Goal: Task Accomplishment & Management: Manage account settings

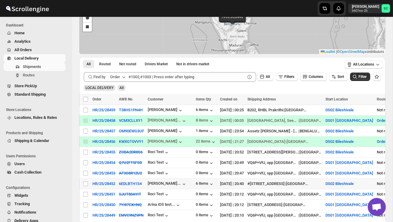
scroll to position [60, 0]
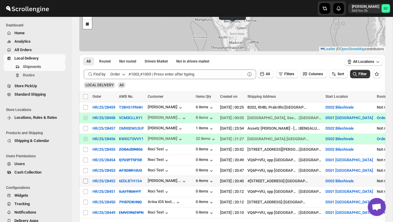
click at [85, 179] on input "Select shipment" at bounding box center [85, 180] width 5 height 5
checkbox input "true"
click at [128, 95] on span "Create Route" at bounding box center [126, 96] width 21 height 5
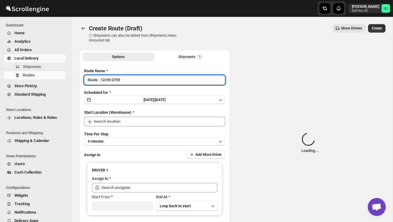
type input "DS02 Bileshivale"
click at [131, 82] on input "Route - 12/09-0759" at bounding box center [154, 80] width 141 height 10
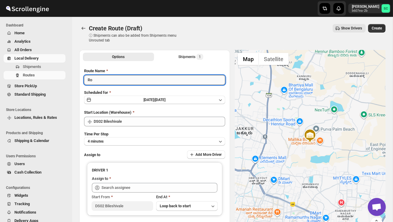
type input "R"
type input "Order no 28452"
click at [110, 139] on button "4 minutes" at bounding box center [154, 141] width 141 height 8
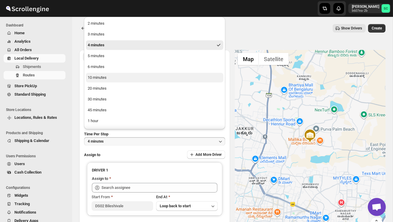
click at [103, 75] on div "10 minutes" at bounding box center [97, 77] width 19 height 6
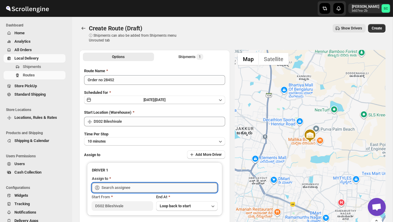
click at [127, 187] on input "text" at bounding box center [159, 188] width 116 height 10
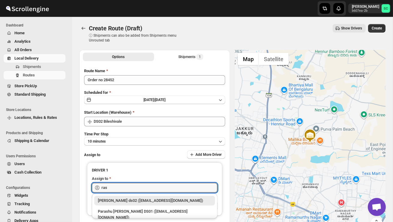
click at [122, 201] on div "[PERSON_NAME] ds02 ([EMAIL_ADDRESS][DOMAIN_NAME])" at bounding box center [154, 200] width 113 height 6
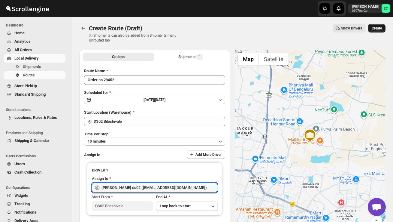
type input "[PERSON_NAME] ds02 ([EMAIL_ADDRESS][DOMAIN_NAME])"
click at [378, 30] on span "Create" at bounding box center [377, 28] width 10 height 5
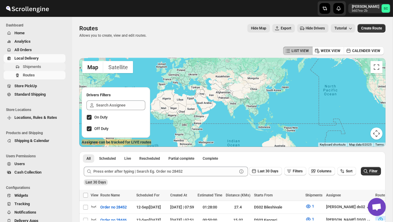
click at [36, 69] on span "Shipments" at bounding box center [43, 67] width 41 height 6
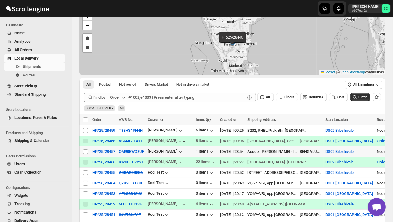
scroll to position [39, 0]
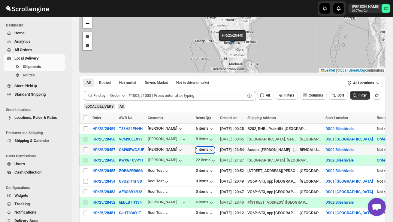
click at [204, 149] on div "1 items" at bounding box center [205, 150] width 19 height 6
click at [204, 128] on div "6 items" at bounding box center [205, 129] width 19 height 6
click at [86, 150] on input "Select shipment" at bounding box center [85, 149] width 5 height 5
checkbox input "true"
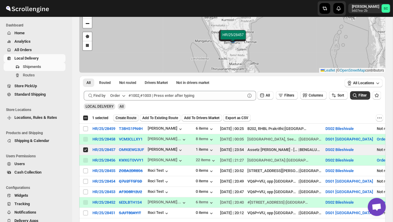
click at [128, 118] on span "Create Route" at bounding box center [126, 117] width 21 height 5
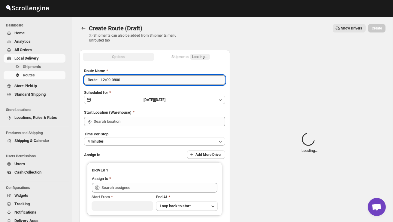
click at [129, 84] on input "Route - 12/09-0800" at bounding box center [154, 80] width 141 height 10
type input "DS02 Bileshivale"
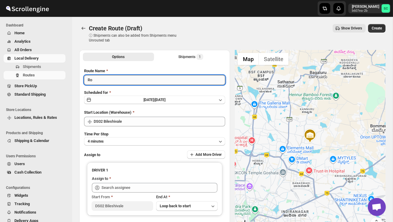
type input "R"
type input "Order no 28457"
click at [141, 138] on button "4 minutes" at bounding box center [154, 141] width 141 height 8
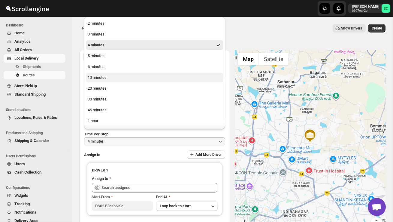
click at [108, 77] on button "10 minutes" at bounding box center [154, 78] width 137 height 10
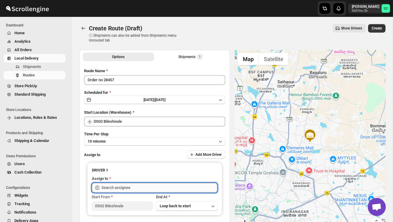
click at [115, 187] on input "text" at bounding box center [159, 188] width 116 height 10
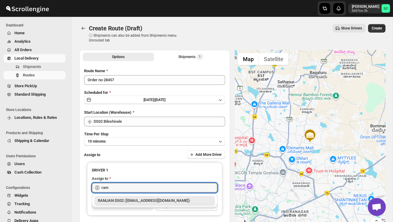
click at [129, 200] on div "RAMJAN DS02 ([EMAIL_ADDRESS][DOMAIN_NAME])" at bounding box center [154, 200] width 113 height 6
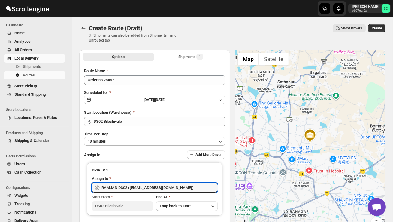
type input "RAMJAN DS02 ([EMAIL_ADDRESS][DOMAIN_NAME])"
click at [378, 30] on span "Create" at bounding box center [377, 28] width 10 height 5
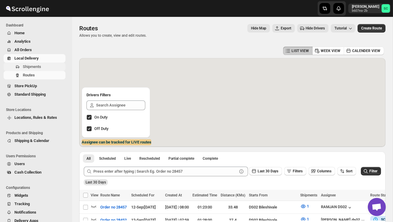
click at [39, 69] on span "Shipments" at bounding box center [32, 66] width 18 height 5
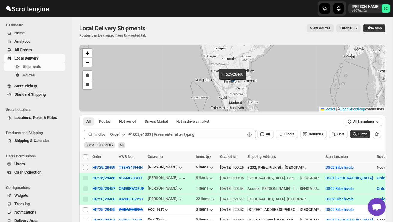
click at [84, 169] on input "Select shipment" at bounding box center [85, 167] width 5 height 5
checkbox input "true"
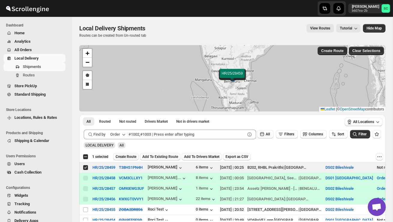
click at [132, 158] on span "Create Route" at bounding box center [126, 156] width 21 height 5
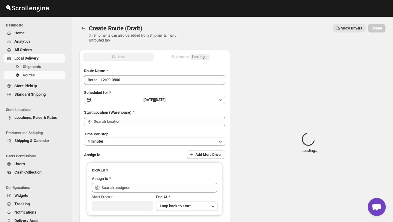
type input "DS02 Bileshivale"
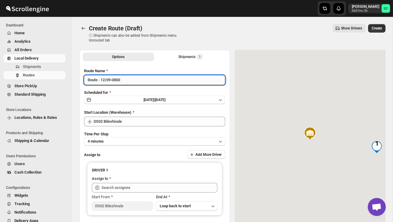
click at [130, 82] on input "Route - 12/09-0800" at bounding box center [154, 80] width 141 height 10
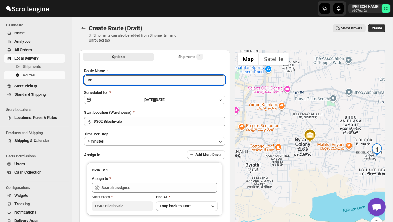
type input "R"
type input "Order no 28459"
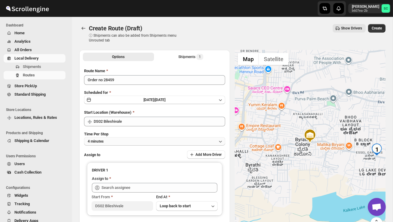
click at [145, 137] on button "4 minutes" at bounding box center [154, 141] width 141 height 8
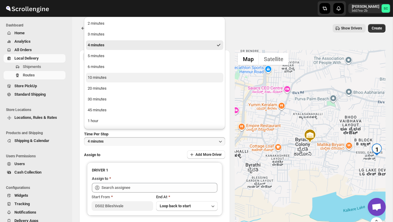
click at [112, 78] on button "10 minutes" at bounding box center [154, 78] width 137 height 10
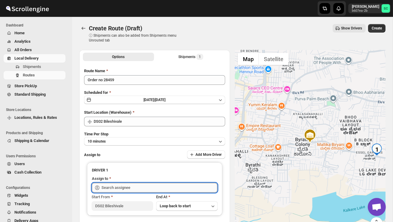
click at [119, 186] on input "text" at bounding box center [159, 188] width 116 height 10
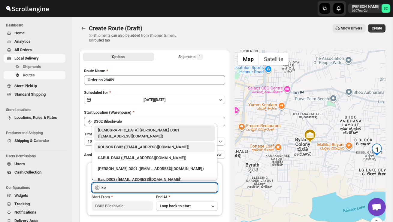
click at [128, 144] on div "KOUSOR DS02 ([EMAIL_ADDRESS][DOMAIN_NAME])" at bounding box center [154, 147] width 113 height 6
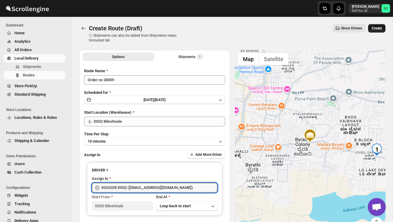
type input "KOUSOR DS02 ([EMAIL_ADDRESS][DOMAIN_NAME])"
click at [376, 29] on span "Create" at bounding box center [377, 28] width 10 height 5
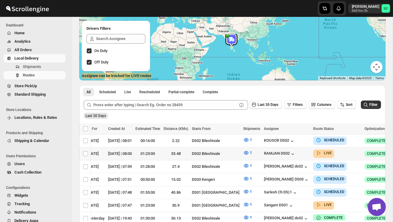
scroll to position [0, 107]
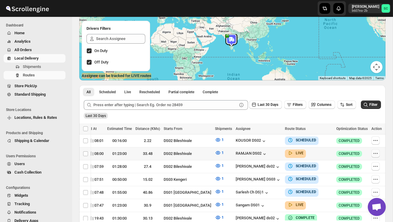
click at [376, 152] on icon "button" at bounding box center [376, 153] width 6 height 6
checkbox input "true"
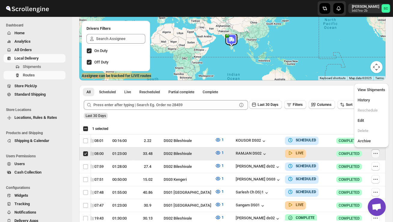
scroll to position [0, 0]
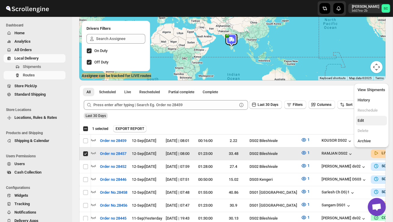
click at [366, 118] on span "Edit" at bounding box center [372, 120] width 28 height 6
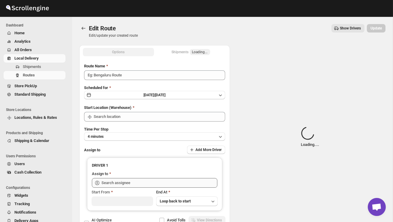
type input "Order no 28457"
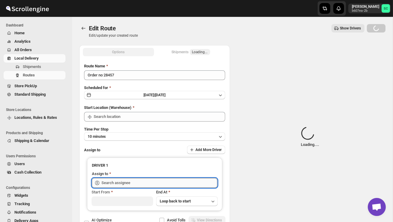
click at [166, 181] on input "text" at bounding box center [159, 183] width 116 height 10
type input "DS02 Bileshivale"
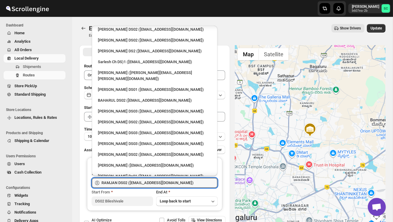
scroll to position [228, 0]
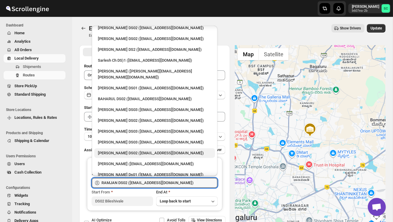
click at [125, 150] on div "[PERSON_NAME] DS02 ([EMAIL_ADDRESS][DOMAIN_NAME])" at bounding box center [154, 153] width 113 height 6
type input "[PERSON_NAME] DS02 ([EMAIL_ADDRESS][DOMAIN_NAME])"
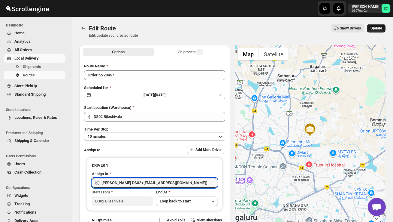
click at [377, 27] on span "Update" at bounding box center [375, 28] width 11 height 5
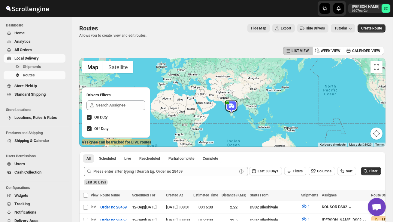
click at [29, 166] on span "Users" at bounding box center [39, 164] width 50 height 6
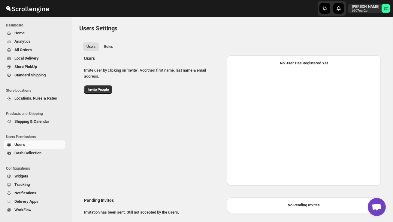
select select "637b767fbaab0276b10c91d5"
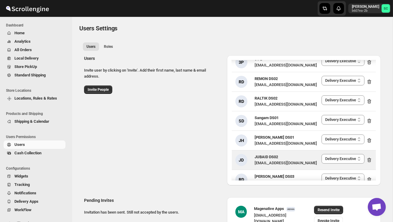
scroll to position [251, 0]
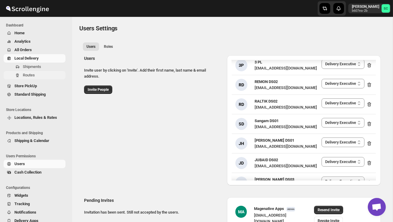
click at [29, 76] on span "Routes" at bounding box center [29, 75] width 12 height 5
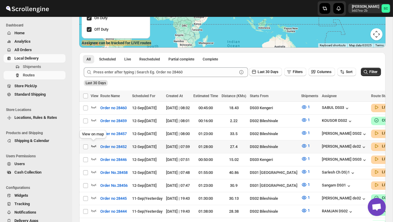
click at [94, 145] on icon "button" at bounding box center [94, 146] width 6 height 6
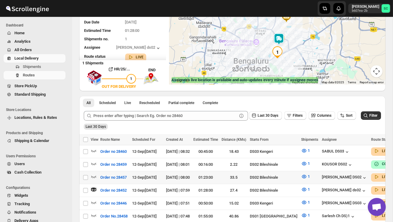
scroll to position [68, 0]
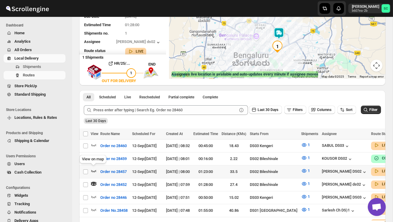
click at [92, 167] on icon "button" at bounding box center [94, 170] width 6 height 6
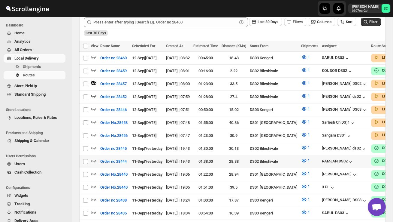
scroll to position [156, 0]
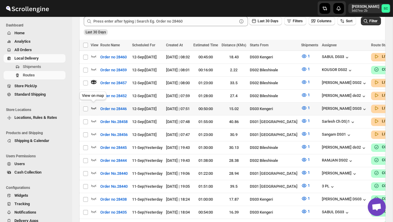
click at [94, 106] on icon "button" at bounding box center [94, 108] width 6 height 6
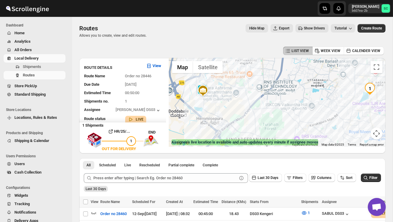
drag, startPoint x: 208, startPoint y: 88, endPoint x: 218, endPoint y: 103, distance: 18.0
click at [218, 103] on div at bounding box center [277, 102] width 216 height 89
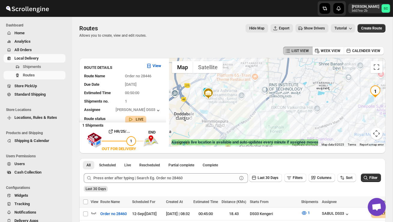
drag, startPoint x: 192, startPoint y: 102, endPoint x: 207, endPoint y: 110, distance: 17.6
click at [207, 110] on div at bounding box center [277, 102] width 216 height 89
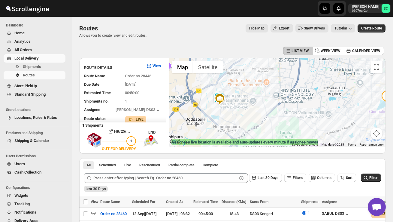
click at [207, 110] on div at bounding box center [277, 102] width 216 height 89
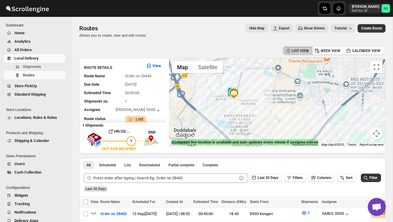
click at [231, 90] on img at bounding box center [234, 93] width 12 height 12
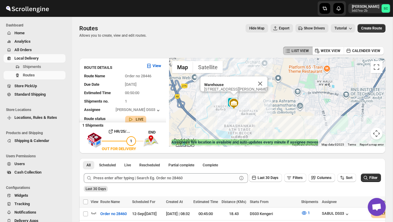
click at [231, 99] on img at bounding box center [234, 104] width 12 height 12
click at [231, 98] on img at bounding box center [234, 104] width 12 height 12
click at [230, 98] on img at bounding box center [234, 104] width 12 height 12
click at [249, 87] on div "To navigate, press the arrow keys." at bounding box center [277, 102] width 216 height 89
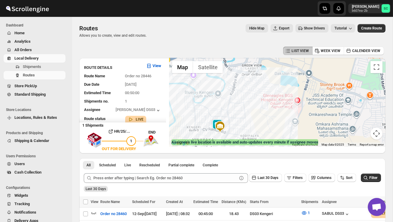
drag, startPoint x: 238, startPoint y: 122, endPoint x: 267, endPoint y: 100, distance: 36.8
click at [267, 100] on div at bounding box center [277, 102] width 216 height 89
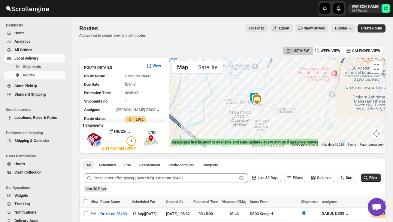
click at [267, 100] on div at bounding box center [277, 102] width 216 height 89
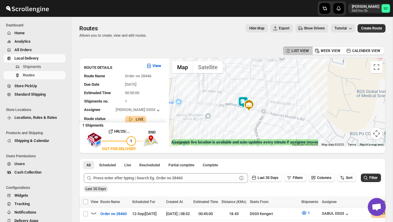
click at [267, 100] on div at bounding box center [277, 102] width 216 height 89
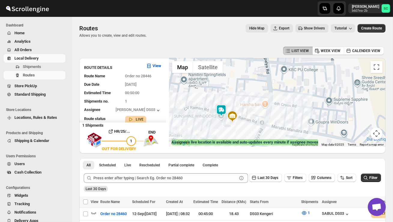
click at [221, 107] on img at bounding box center [221, 110] width 12 height 12
click at [224, 95] on icon "button" at bounding box center [223, 95] width 6 height 6
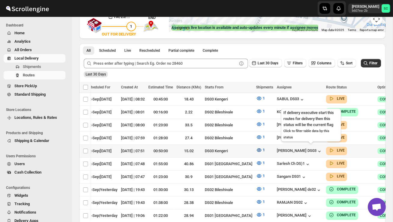
scroll to position [0, 91]
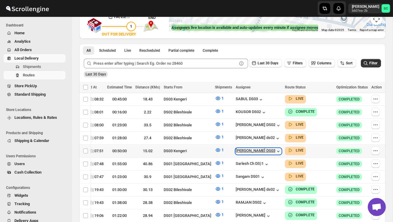
click at [261, 149] on div "[PERSON_NAME] DS03" at bounding box center [259, 151] width 46 height 6
click at [257, 149] on div "[PERSON_NAME] DS03" at bounding box center [259, 151] width 46 height 6
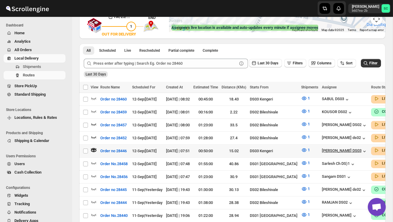
scroll to position [0, 0]
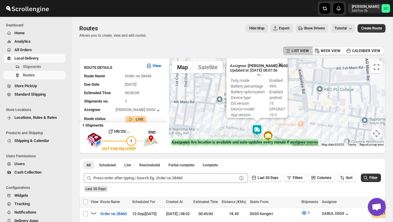
drag, startPoint x: 244, startPoint y: 122, endPoint x: 282, endPoint y: 141, distance: 42.4
click at [282, 141] on div "← Move left → Move right ↑ Move up ↓ Move down + Zoom in - Zoom out Home Jump l…" at bounding box center [277, 102] width 216 height 89
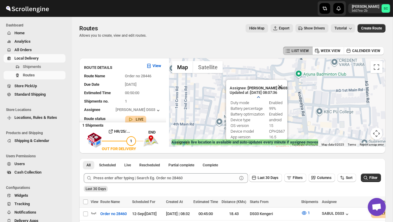
drag, startPoint x: 304, startPoint y: 106, endPoint x: 304, endPoint y: 126, distance: 20.7
click at [304, 128] on div "Assignee : Mohim uddin DS03 Updated at : 12/09/2025, 08:07:36 Duty mode Enabled…" at bounding box center [277, 102] width 216 height 89
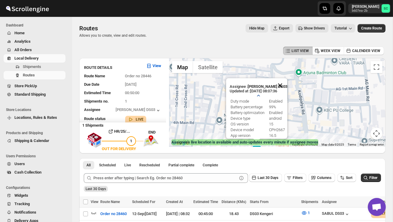
click at [284, 83] on button "Close" at bounding box center [280, 85] width 14 height 14
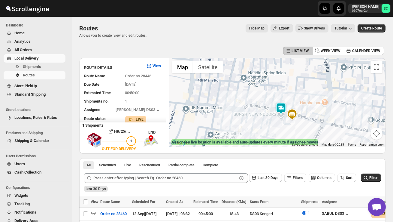
drag, startPoint x: 275, startPoint y: 114, endPoint x: 299, endPoint y: 71, distance: 49.1
click at [299, 71] on div at bounding box center [277, 102] width 216 height 89
click at [279, 104] on img at bounding box center [281, 108] width 12 height 12
click at [281, 103] on img at bounding box center [281, 108] width 12 height 12
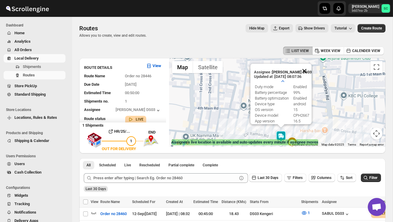
click at [309, 71] on button "Close" at bounding box center [304, 71] width 14 height 14
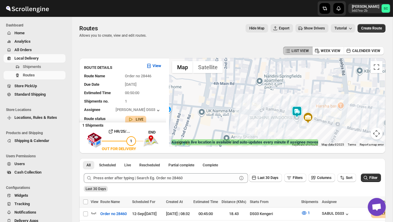
drag, startPoint x: 295, startPoint y: 114, endPoint x: 311, endPoint y: 88, distance: 30.7
click at [311, 88] on div at bounding box center [277, 102] width 216 height 89
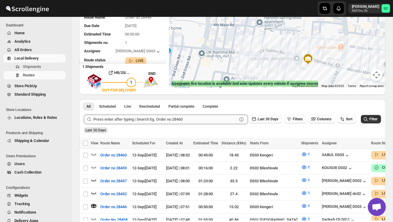
scroll to position [57, 0]
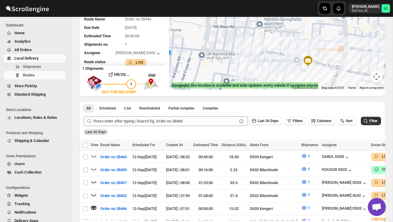
click at [377, 78] on button "Map camera controls" at bounding box center [376, 77] width 12 height 12
click at [361, 78] on button "Zoom out" at bounding box center [361, 77] width 12 height 12
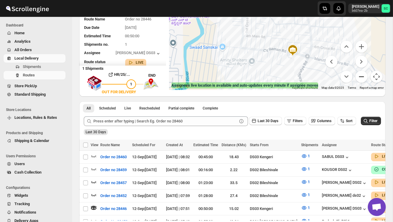
click at [361, 78] on button "Zoom out" at bounding box center [361, 77] width 12 height 12
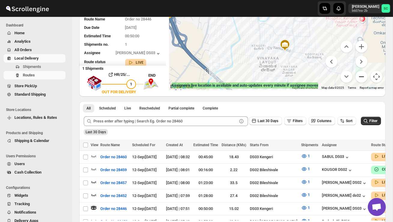
click at [361, 78] on button "Zoom out" at bounding box center [361, 77] width 12 height 12
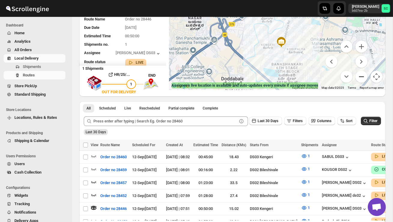
click at [361, 78] on button "Zoom out" at bounding box center [361, 77] width 12 height 12
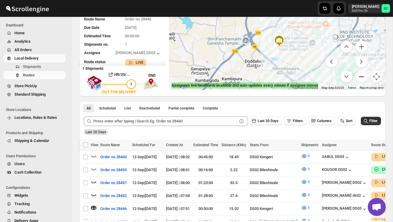
click at [361, 78] on button "Zoom out" at bounding box center [361, 77] width 12 height 12
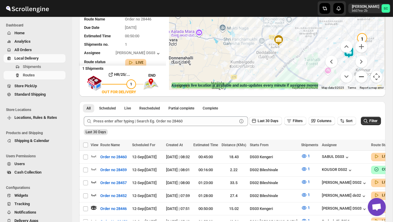
click at [362, 78] on button "Zoom out" at bounding box center [361, 77] width 12 height 12
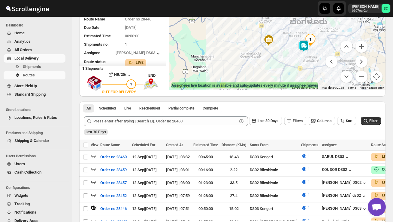
drag, startPoint x: 311, startPoint y: 77, endPoint x: 280, endPoint y: 80, distance: 30.8
click at [280, 80] on div at bounding box center [277, 45] width 216 height 89
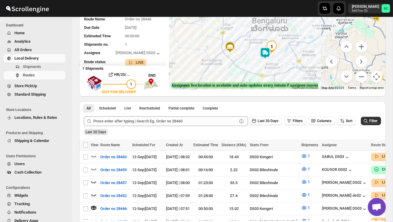
click at [287, 67] on div at bounding box center [277, 45] width 216 height 89
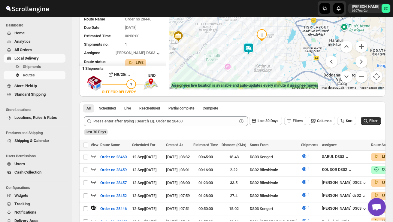
drag, startPoint x: 276, startPoint y: 62, endPoint x: 285, endPoint y: 72, distance: 13.6
click at [285, 72] on div at bounding box center [277, 45] width 216 height 89
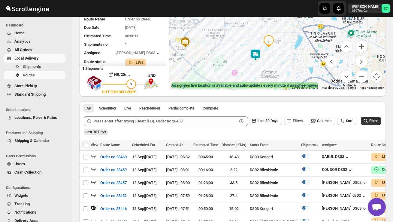
click at [285, 72] on div at bounding box center [277, 45] width 216 height 89
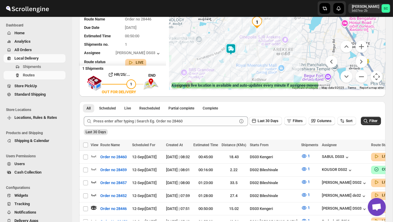
drag, startPoint x: 265, startPoint y: 74, endPoint x: 269, endPoint y: 80, distance: 7.2
click at [269, 80] on div at bounding box center [277, 45] width 216 height 89
click at [41, 66] on span "Shipments" at bounding box center [32, 66] width 18 height 5
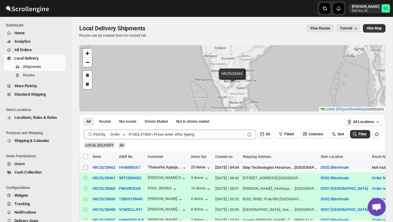
click at [86, 168] on input "Select shipment" at bounding box center [85, 167] width 5 height 5
checkbox input "true"
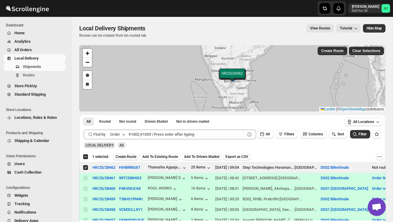
click at [124, 159] on button "Create Route" at bounding box center [126, 156] width 26 height 7
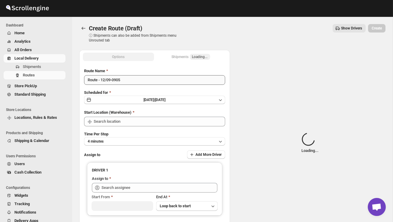
type input "DS02 Bileshivale"
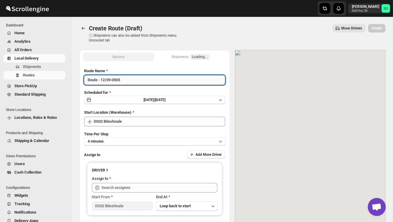
click at [132, 82] on input "Route - 12/09-0905" at bounding box center [154, 80] width 141 height 10
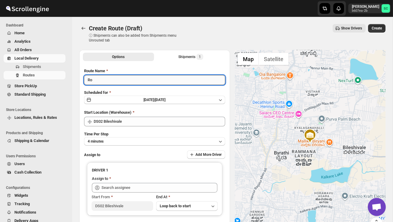
type input "R"
type input "Order no 28462"
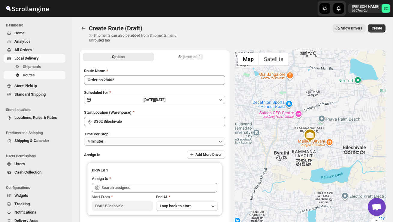
click at [134, 141] on button "4 minutes" at bounding box center [154, 141] width 141 height 8
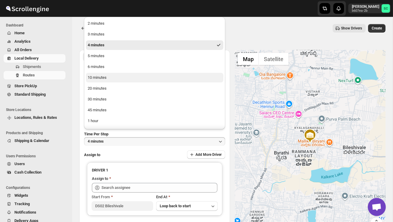
click at [114, 78] on button "10 minutes" at bounding box center [154, 78] width 137 height 10
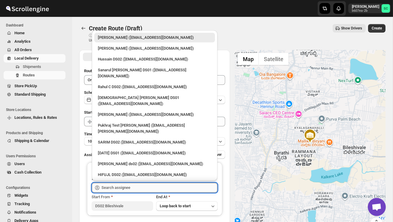
click at [125, 188] on input "text" at bounding box center [159, 188] width 116 height 10
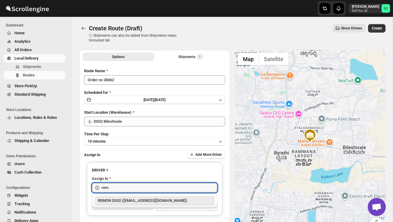
click at [133, 201] on div "REMON DS02 ([EMAIL_ADDRESS][DOMAIN_NAME])" at bounding box center [154, 200] width 113 height 6
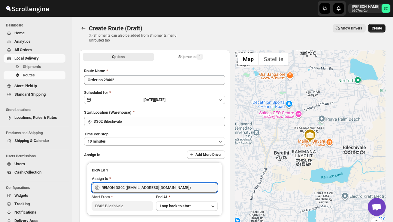
type input "REMON DS02 ([EMAIL_ADDRESS][DOMAIN_NAME])"
click at [376, 27] on span "Create" at bounding box center [377, 28] width 10 height 5
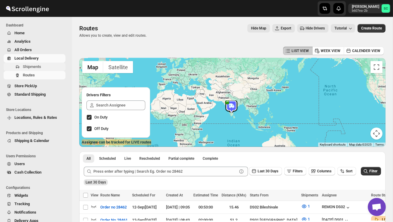
click at [41, 65] on span "Shipments" at bounding box center [32, 66] width 18 height 5
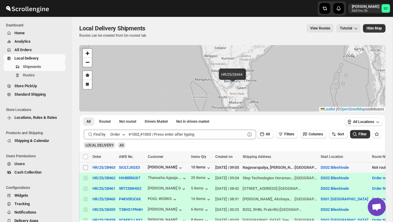
click at [86, 167] on input "Select shipment" at bounding box center [85, 167] width 5 height 5
checkbox input "true"
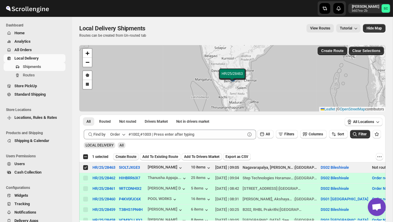
click at [127, 155] on span "Create Route" at bounding box center [126, 156] width 21 height 5
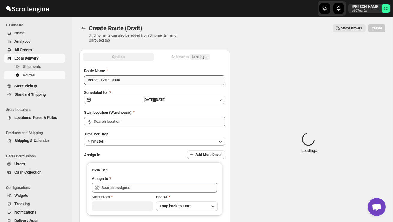
type input "DS02 Bileshivale"
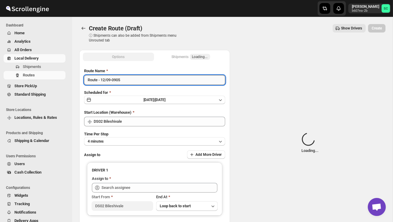
click at [135, 80] on input "Route - 12/09-0905" at bounding box center [154, 80] width 141 height 10
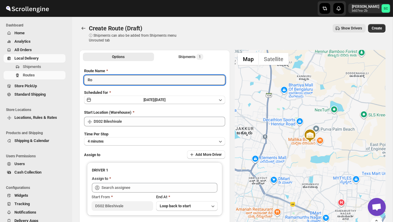
type input "R"
type input "Order no 28463"
click at [135, 136] on div "Time Per Stop 4 minutes" at bounding box center [154, 138] width 141 height 14
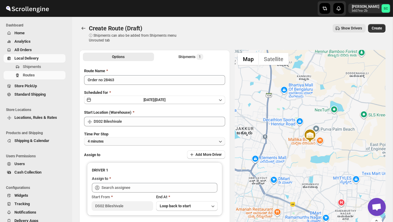
click at [134, 140] on button "4 minutes" at bounding box center [154, 141] width 141 height 8
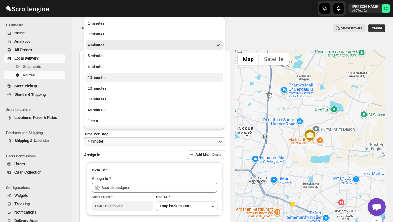
click at [113, 72] on ul "2 minutes 3 minutes 4 minutes 5 minutes 6 minutes 10 minutes 20 minutes 30 minu…" at bounding box center [154, 83] width 137 height 128
click at [124, 81] on button "10 minutes" at bounding box center [154, 78] width 137 height 10
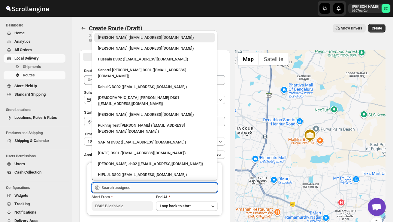
click at [110, 184] on input "text" at bounding box center [159, 188] width 116 height 10
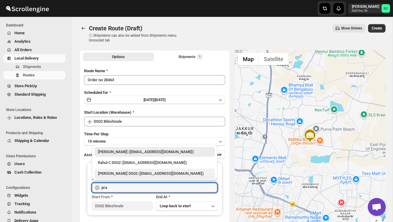
click at [118, 170] on div "[PERSON_NAME] DS02 ([EMAIL_ADDRESS][DOMAIN_NAME])" at bounding box center [154, 173] width 121 height 10
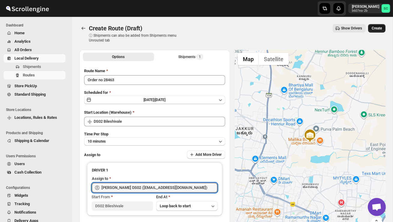
type input "[PERSON_NAME] DS02 ([EMAIL_ADDRESS][DOMAIN_NAME])"
click at [378, 31] on button "Create" at bounding box center [376, 28] width 17 height 8
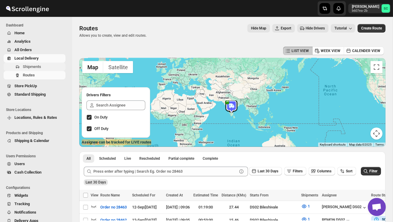
click at [41, 64] on span "Shipments" at bounding box center [32, 66] width 18 height 5
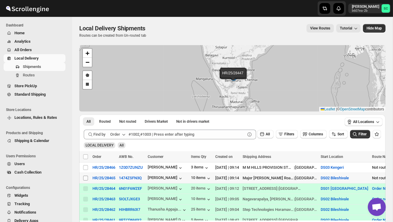
click at [83, 176] on input "Select shipment" at bounding box center [85, 177] width 5 height 5
checkbox input "true"
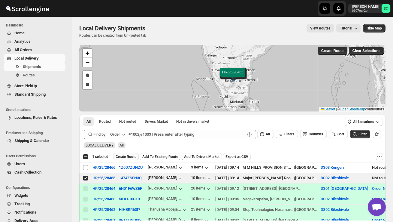
click at [124, 158] on span "Create Route" at bounding box center [126, 156] width 21 height 5
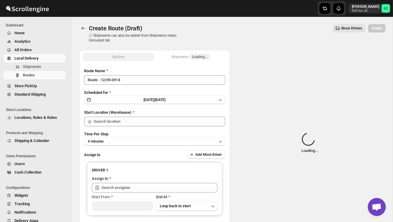
type input "DS02 Bileshivale"
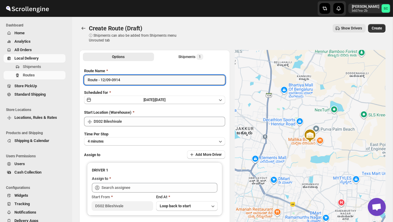
click at [131, 80] on input "Route - 12/09-0914" at bounding box center [154, 80] width 141 height 10
type input "R"
type input "Order no 28465"
click at [154, 140] on button "4 minutes" at bounding box center [154, 141] width 141 height 8
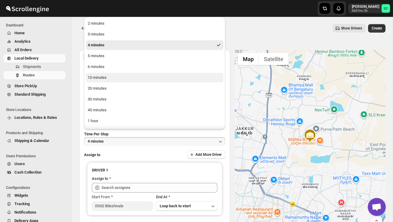
click at [113, 76] on button "10 minutes" at bounding box center [154, 78] width 137 height 10
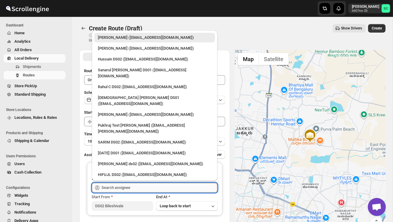
click at [119, 189] on input "text" at bounding box center [159, 188] width 116 height 10
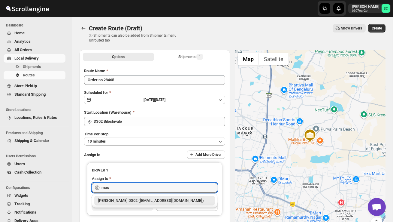
click at [132, 201] on div "[PERSON_NAME] DS02 ([EMAIL_ADDRESS][DOMAIN_NAME])" at bounding box center [154, 200] width 113 height 6
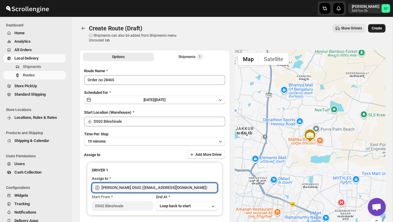
type input "[PERSON_NAME] DS02 ([EMAIL_ADDRESS][DOMAIN_NAME])"
click at [376, 29] on span "Create" at bounding box center [377, 28] width 10 height 5
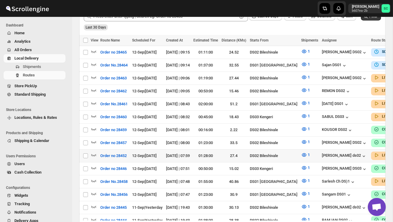
scroll to position [158, 0]
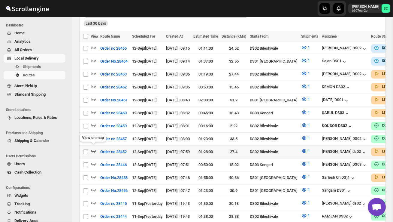
click at [95, 150] on icon "button" at bounding box center [93, 151] width 5 height 2
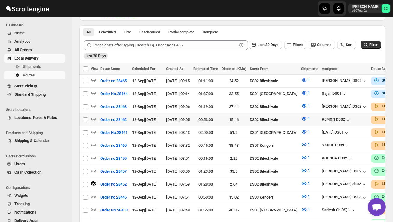
scroll to position [0, 0]
click at [93, 118] on icon "button" at bounding box center [93, 119] width 5 height 2
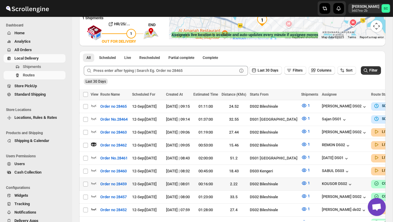
scroll to position [108, 0]
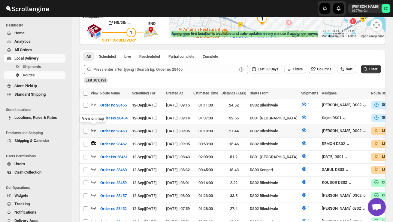
click at [94, 128] on icon "button" at bounding box center [94, 130] width 6 height 6
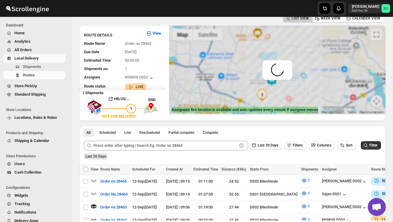
scroll to position [0, 0]
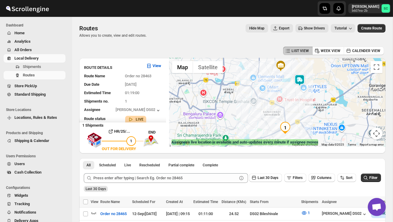
click at [302, 77] on img at bounding box center [300, 80] width 12 height 12
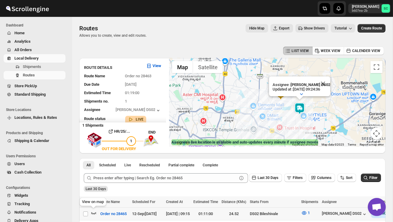
click at [94, 211] on icon "button" at bounding box center [94, 213] width 6 height 6
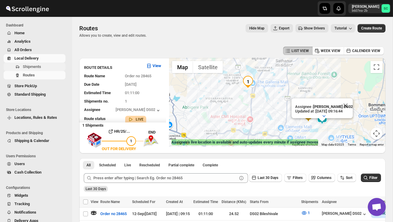
click at [43, 66] on span "Shipments" at bounding box center [43, 67] width 41 height 6
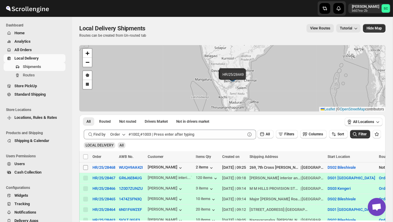
click at [86, 167] on input "Select shipment" at bounding box center [85, 167] width 5 height 5
checkbox input "true"
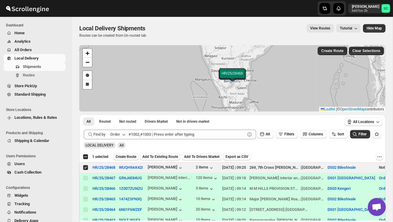
click at [125, 154] on span "Create Route" at bounding box center [126, 156] width 21 height 5
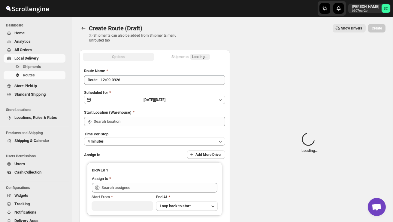
type input "DS02 Bileshivale"
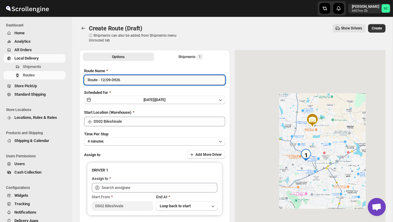
click at [137, 83] on input "Route - 12/09-0926" at bounding box center [154, 80] width 141 height 10
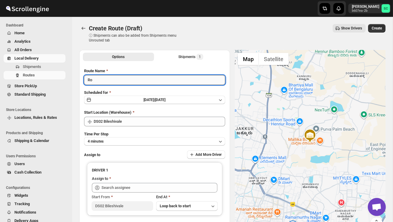
type input "R"
type input "Order no 28468"
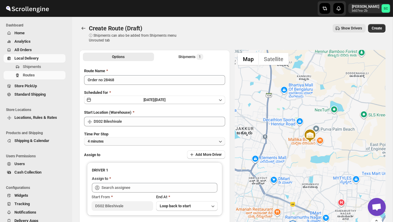
click at [148, 141] on button "4 minutes" at bounding box center [154, 141] width 141 height 8
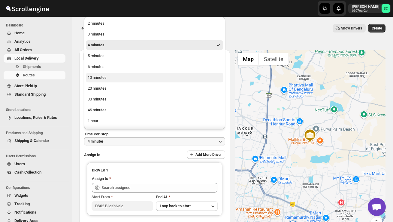
click at [124, 77] on button "10 minutes" at bounding box center [154, 78] width 137 height 10
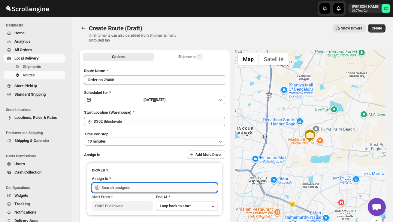
click at [117, 186] on input "text" at bounding box center [159, 188] width 116 height 10
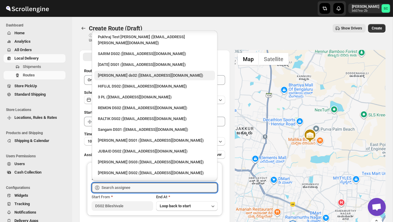
scroll to position [89, 0]
click at [127, 191] on div "[PERSON_NAME] DS2 ([EMAIL_ADDRESS][DOMAIN_NAME])" at bounding box center [154, 194] width 113 height 6
type input "[PERSON_NAME] DS2 ([EMAIL_ADDRESS][DOMAIN_NAME])"
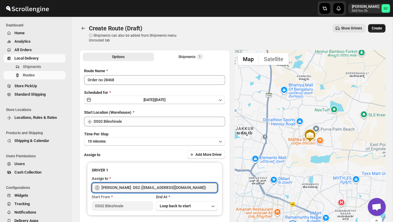
click at [379, 28] on span "Create" at bounding box center [377, 28] width 10 height 5
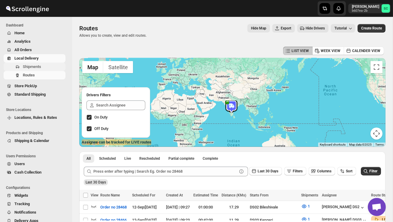
click at [32, 67] on span "Shipments" at bounding box center [32, 66] width 18 height 5
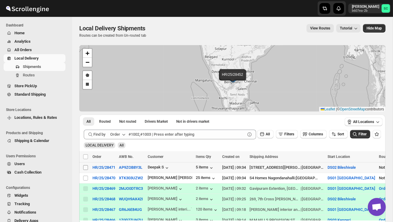
click at [83, 168] on input "Select shipment" at bounding box center [85, 167] width 5 height 5
checkbox input "true"
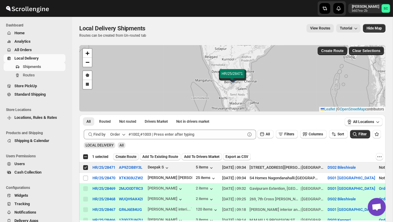
click at [127, 158] on span "Create Route" at bounding box center [126, 156] width 21 height 5
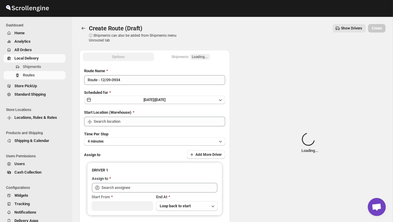
type input "DS02 Bileshivale"
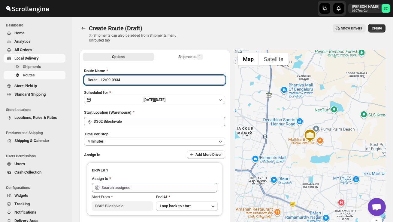
click at [132, 83] on input "Route - 12/09-0934" at bounding box center [154, 80] width 141 height 10
type input "R"
type input "Order no 28471"
click at [128, 141] on button "4 minutes" at bounding box center [154, 141] width 141 height 8
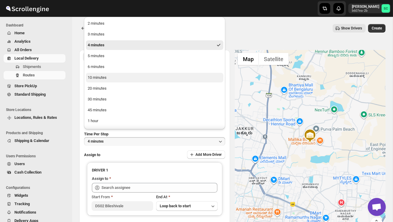
click at [119, 80] on button "10 minutes" at bounding box center [154, 78] width 137 height 10
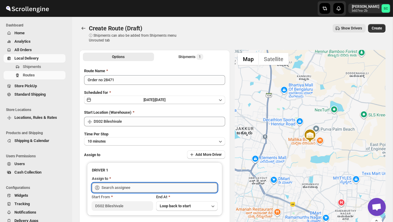
click at [111, 185] on input "text" at bounding box center [159, 188] width 116 height 10
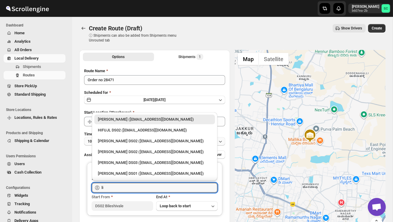
click at [124, 140] on div "[PERSON_NAME] DS02 ([EMAIL_ADDRESS][DOMAIN_NAME])" at bounding box center [154, 141] width 113 height 6
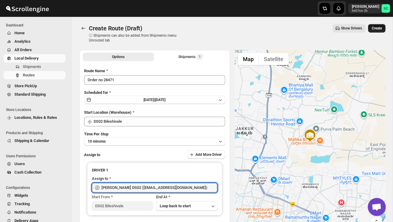
type input "[PERSON_NAME] DS02 ([EMAIL_ADDRESS][DOMAIN_NAME])"
click at [378, 29] on span "Create" at bounding box center [377, 28] width 10 height 5
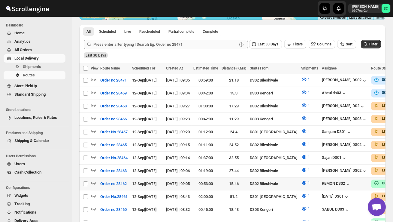
scroll to position [131, 0]
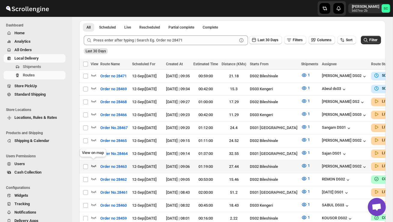
click at [93, 164] on icon "button" at bounding box center [94, 165] width 6 height 6
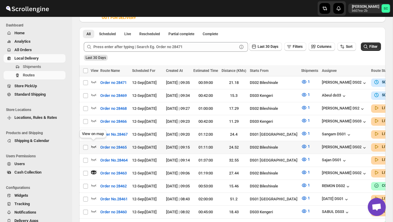
click at [94, 143] on icon "button" at bounding box center [94, 146] width 6 height 6
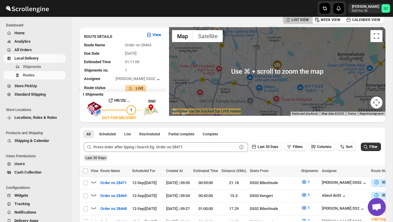
scroll to position [30, 0]
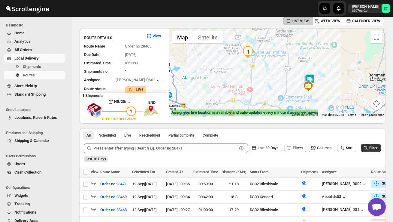
click at [314, 76] on img at bounding box center [310, 80] width 12 height 12
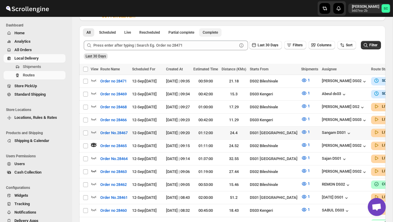
scroll to position [133, 0]
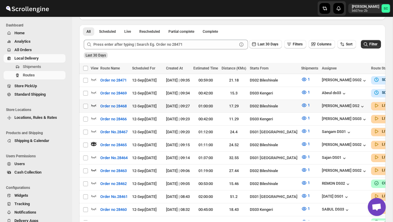
click at [96, 104] on icon "button" at bounding box center [94, 105] width 6 height 6
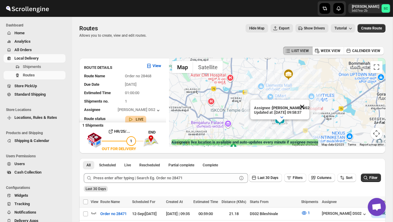
click at [303, 106] on button "Close" at bounding box center [302, 106] width 14 height 14
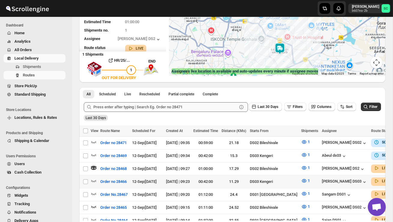
scroll to position [72, 0]
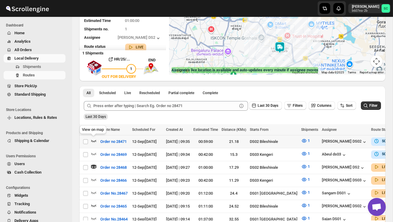
click at [94, 140] on icon "button" at bounding box center [94, 140] width 6 height 6
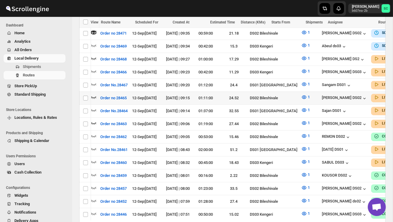
scroll to position [0, 0]
click at [92, 96] on icon "button" at bounding box center [94, 97] width 6 height 6
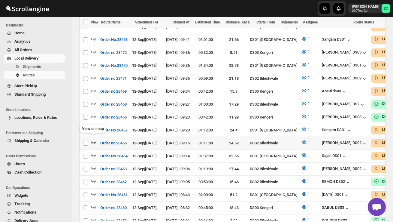
click at [95, 139] on icon "button" at bounding box center [94, 142] width 6 height 6
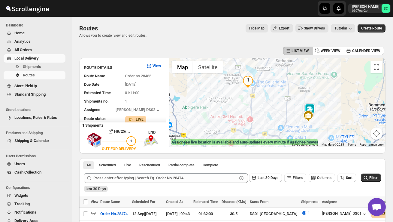
click at [312, 105] on img at bounding box center [310, 109] width 12 height 12
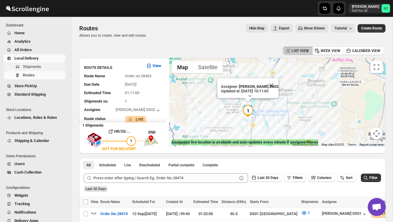
click at [46, 70] on button "Shipments" at bounding box center [35, 66] width 62 height 8
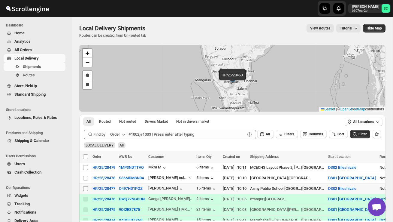
click at [84, 186] on input "Select shipment" at bounding box center [85, 188] width 5 height 5
checkbox input "true"
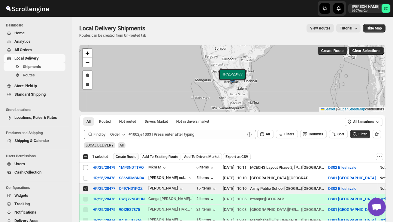
click at [126, 157] on span "Create Route" at bounding box center [126, 156] width 21 height 5
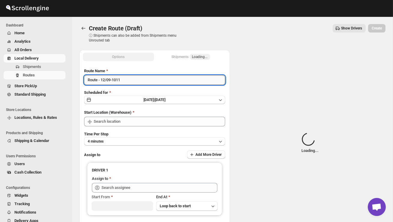
click at [131, 81] on input "Route - 12/09-1011" at bounding box center [154, 80] width 141 height 10
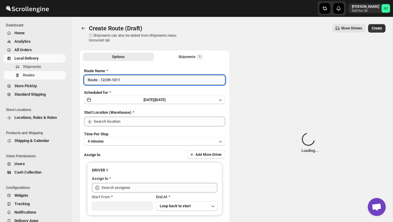
type input "DS02 Bileshivale"
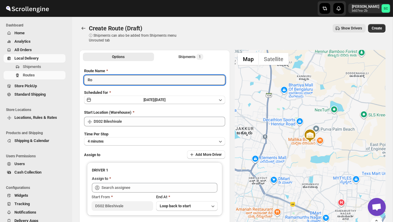
type input "R"
type input "Order no 28477"
click at [138, 136] on div "Time Per Stop 4 minutes" at bounding box center [154, 138] width 141 height 14
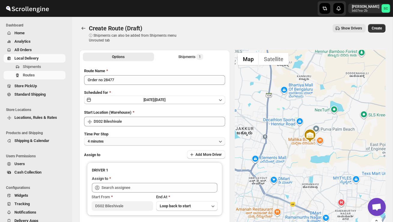
click at [137, 138] on button "4 minutes" at bounding box center [154, 141] width 141 height 8
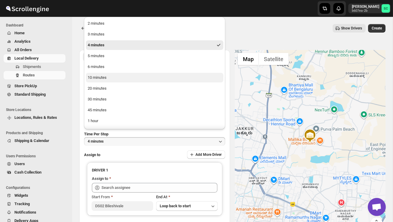
click at [113, 75] on button "10 minutes" at bounding box center [154, 78] width 137 height 10
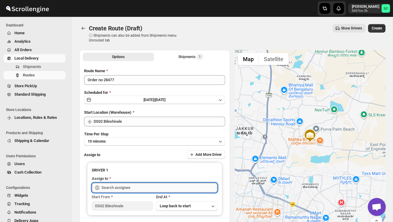
click at [121, 186] on input "text" at bounding box center [159, 188] width 116 height 10
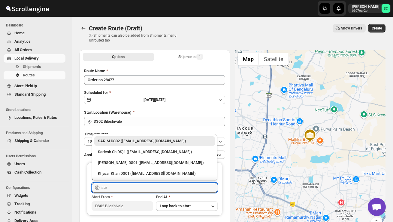
click at [144, 140] on div "SARIM DS02 ([EMAIL_ADDRESS][DOMAIN_NAME])" at bounding box center [154, 141] width 113 height 6
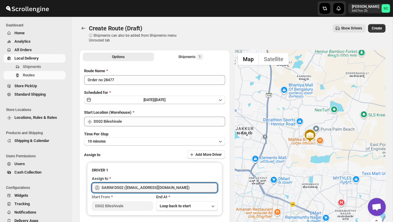
type input "SARIM DS02 ([EMAIL_ADDRESS][DOMAIN_NAME])"
click at [378, 27] on span "Create" at bounding box center [377, 28] width 10 height 5
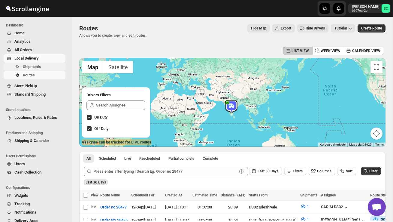
click at [41, 68] on span "Shipments" at bounding box center [32, 66] width 18 height 5
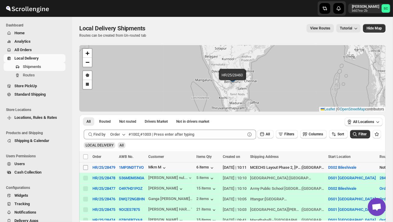
click at [86, 168] on input "Select shipment" at bounding box center [85, 167] width 5 height 5
checkbox input "true"
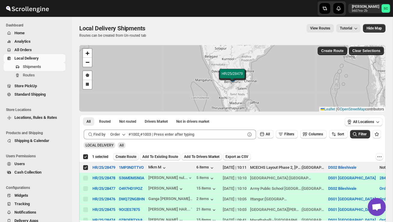
click at [126, 156] on span "Create Route" at bounding box center [126, 156] width 21 height 5
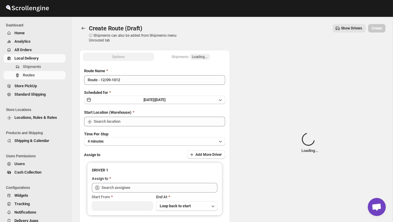
type input "DS02 Bileshivale"
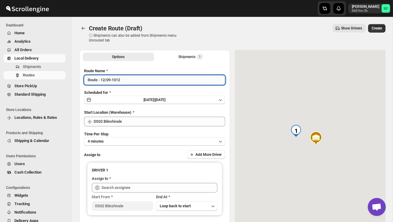
click at [127, 83] on input "Route - 12/09-1012" at bounding box center [154, 80] width 141 height 10
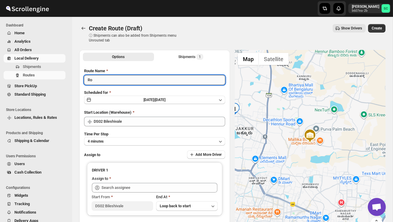
type input "R"
type input "Order no 28479"
click at [140, 142] on button "4 minutes" at bounding box center [154, 141] width 141 height 8
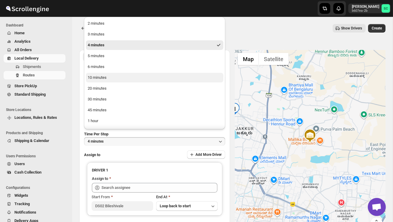
click at [121, 77] on button "10 minutes" at bounding box center [154, 78] width 137 height 10
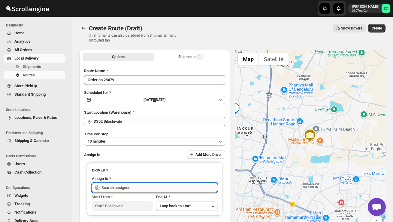
click at [121, 186] on input "text" at bounding box center [159, 188] width 116 height 10
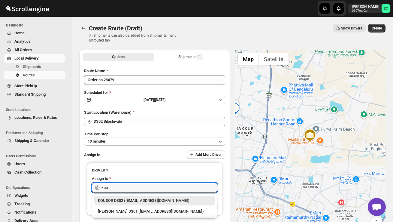
click at [128, 197] on div "KOUSOR DS02 ([EMAIL_ADDRESS][DOMAIN_NAME])" at bounding box center [154, 200] width 113 height 6
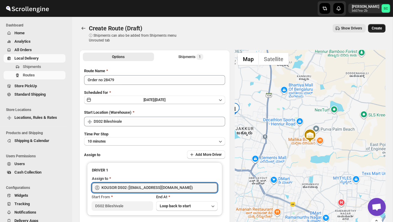
type input "KOUSOR DS02 ([EMAIL_ADDRESS][DOMAIN_NAME])"
click at [382, 31] on button "Create" at bounding box center [376, 28] width 17 height 8
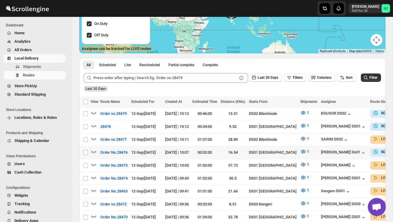
scroll to position [99, 0]
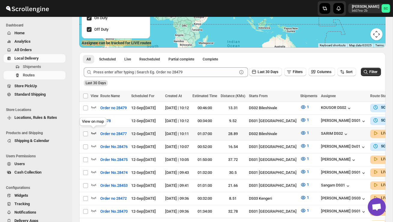
click at [94, 132] on icon "button" at bounding box center [94, 133] width 6 height 6
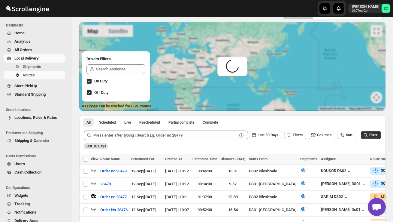
scroll to position [0, 0]
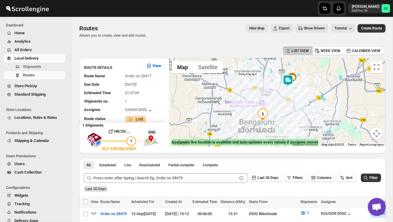
click at [288, 79] on img at bounding box center [288, 80] width 12 height 12
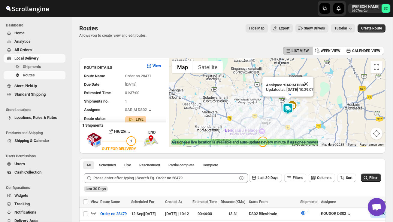
click at [305, 119] on div "Assignee : SARIM DS02 Updated at : [DATE] 10:29:07 Duty mode Enabled Battery pe…" at bounding box center [277, 102] width 216 height 89
click at [305, 120] on div "Assignee : SARIM DS02 Updated at : [DATE] 10:29:07 Duty mode Enabled Battery pe…" at bounding box center [277, 102] width 216 height 89
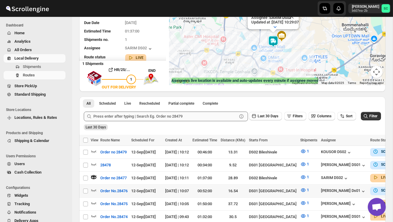
scroll to position [71, 0]
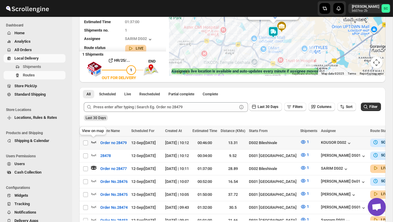
click at [93, 141] on icon "button" at bounding box center [94, 142] width 6 height 6
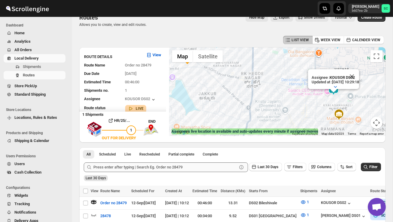
scroll to position [3, 0]
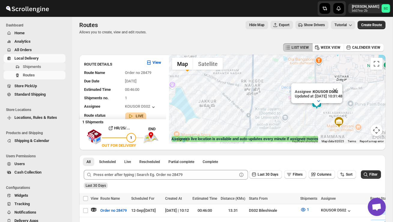
click at [45, 63] on button "Shipments" at bounding box center [35, 66] width 62 height 8
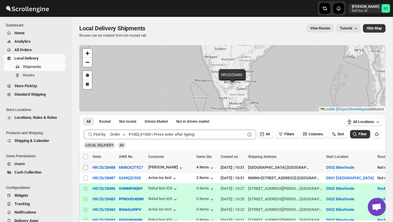
click at [88, 167] on span at bounding box center [85, 166] width 5 height 5
click at [88, 167] on input "Select shipment" at bounding box center [85, 167] width 5 height 5
click at [85, 167] on input "Select shipment" at bounding box center [85, 167] width 5 height 5
checkbox input "true"
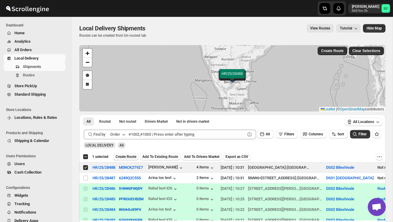
click at [121, 156] on span "Create Route" at bounding box center [126, 156] width 21 height 5
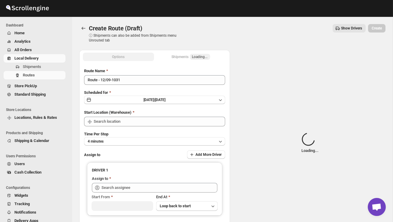
type input "DS02 Bileshivale"
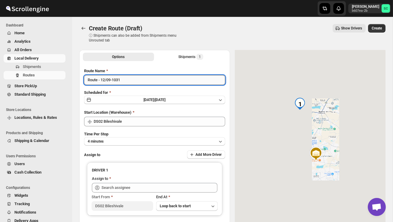
click at [132, 78] on input "Route - 12/09-1031" at bounding box center [154, 80] width 141 height 10
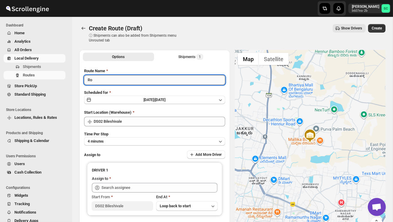
type input "R"
type input "Order no 28488"
click at [140, 139] on button "4 minutes" at bounding box center [154, 141] width 141 height 8
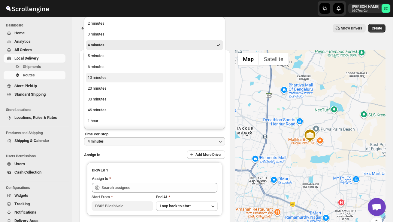
click at [105, 80] on button "10 minutes" at bounding box center [154, 78] width 137 height 10
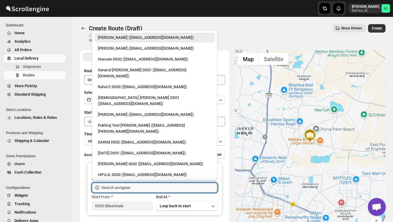
click at [111, 189] on input "text" at bounding box center [159, 188] width 116 height 10
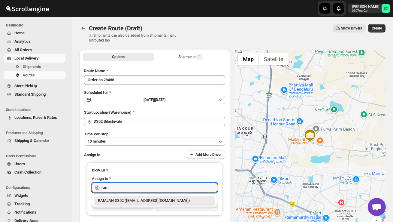
click at [129, 204] on div "RAMJAN DS02 ([EMAIL_ADDRESS][DOMAIN_NAME])" at bounding box center [154, 200] width 121 height 10
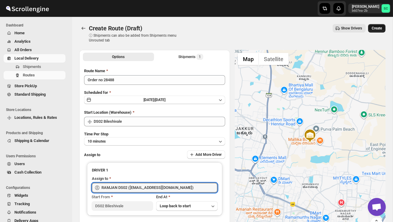
type input "RAMJAN DS02 ([EMAIL_ADDRESS][DOMAIN_NAME])"
click at [378, 29] on span "Create" at bounding box center [377, 28] width 10 height 5
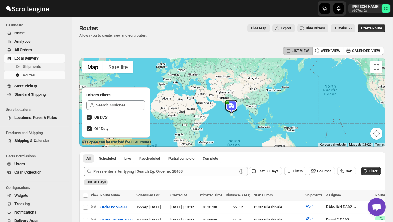
click at [40, 67] on span "Shipments" at bounding box center [32, 66] width 18 height 5
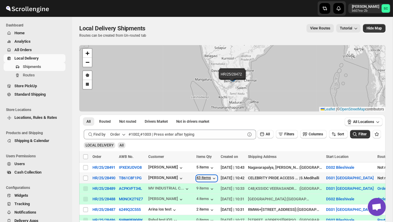
click at [210, 179] on div "43 items" at bounding box center [206, 178] width 21 height 6
click at [83, 167] on span at bounding box center [85, 166] width 5 height 5
click at [83, 167] on input "Select shipment" at bounding box center [85, 167] width 5 height 5
click at [86, 166] on input "Select shipment" at bounding box center [85, 167] width 5 height 5
checkbox input "true"
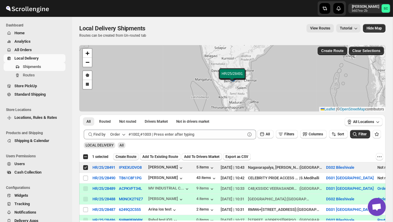
click at [130, 156] on span "Create Route" at bounding box center [126, 156] width 21 height 5
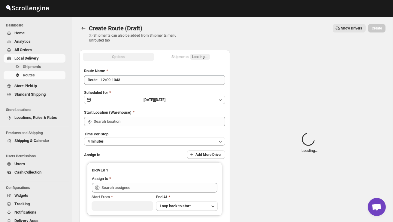
type input "DS02 Bileshivale"
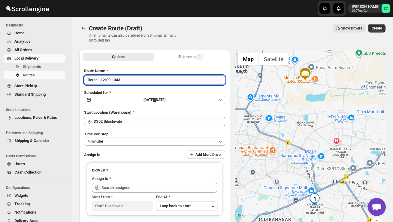
click at [128, 79] on input "Route - 12/09-1043" at bounding box center [154, 80] width 141 height 10
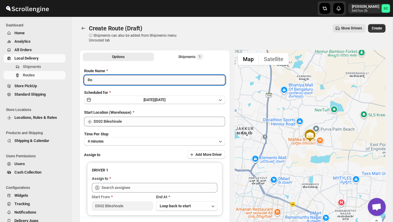
type input "R"
type input "Order no 28491"
click at [146, 139] on button "4 minutes" at bounding box center [154, 141] width 141 height 8
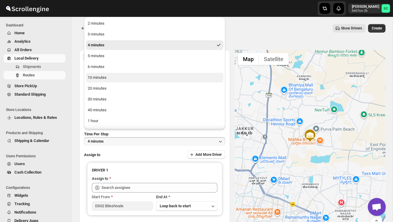
click at [115, 78] on button "10 minutes" at bounding box center [154, 78] width 137 height 10
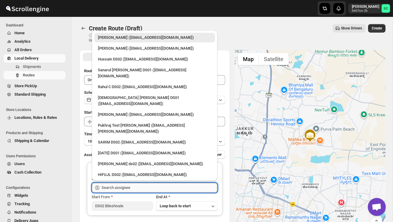
click at [122, 188] on input "text" at bounding box center [159, 188] width 116 height 10
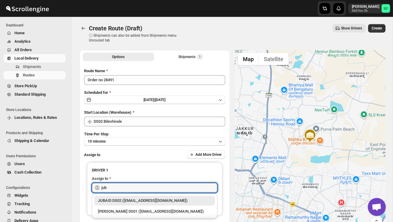
click at [131, 198] on div "JUBAID DS02 ([EMAIL_ADDRESS][DOMAIN_NAME])" at bounding box center [154, 200] width 113 height 6
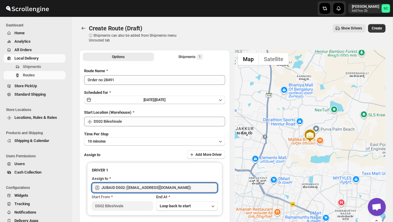
type input "JUBAID DS02 ([EMAIL_ADDRESS][DOMAIN_NAME])"
click at [382, 28] on span "Create" at bounding box center [377, 28] width 10 height 5
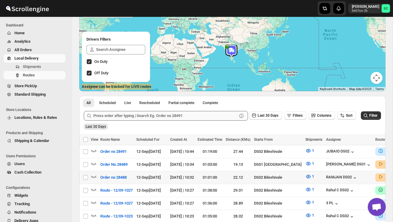
scroll to position [59, 0]
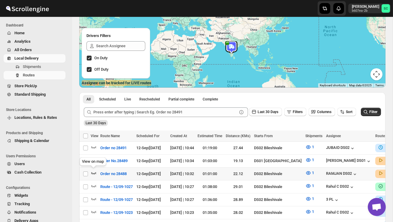
click at [93, 171] on icon "button" at bounding box center [94, 173] width 6 height 6
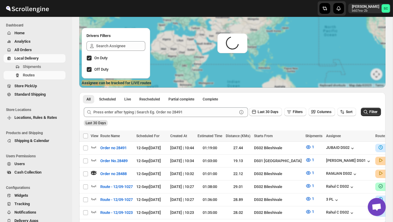
scroll to position [0, 0]
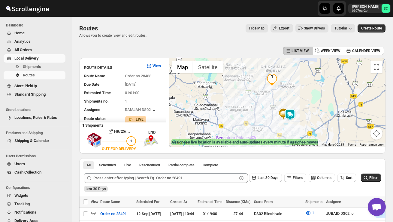
click at [295, 111] on img at bounding box center [290, 115] width 12 height 12
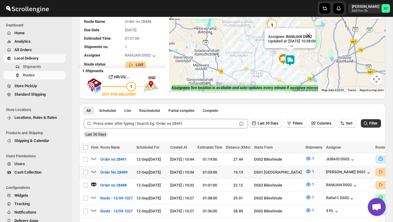
scroll to position [57, 0]
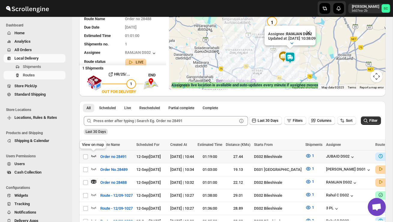
click at [92, 155] on icon "button" at bounding box center [93, 156] width 5 height 2
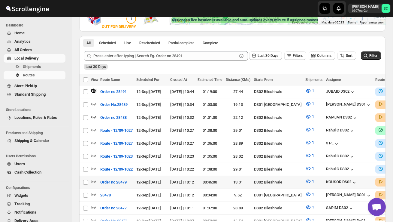
scroll to position [0, 0]
click at [94, 178] on icon "button" at bounding box center [94, 181] width 6 height 6
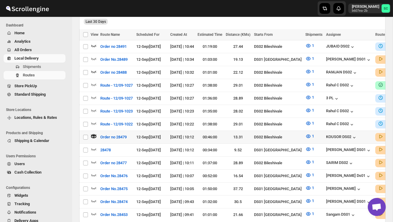
scroll to position [170, 0]
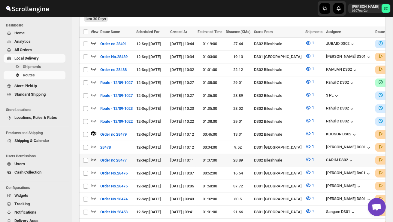
click at [94, 156] on icon "button" at bounding box center [94, 159] width 6 height 6
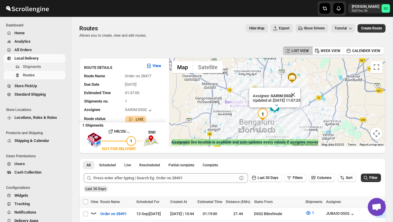
click at [38, 64] on span "Shipments" at bounding box center [43, 67] width 41 height 6
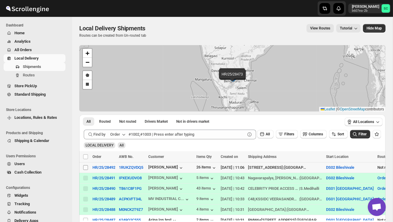
click at [85, 168] on input "Select shipment" at bounding box center [85, 167] width 5 height 5
checkbox input "true"
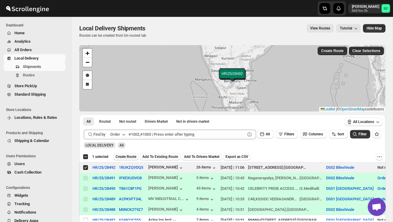
click at [134, 155] on span "Create Route" at bounding box center [126, 156] width 21 height 5
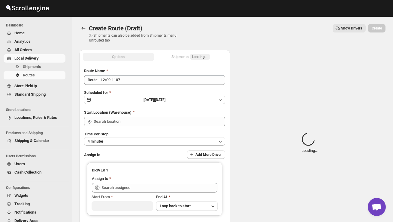
type input "DS02 Bileshivale"
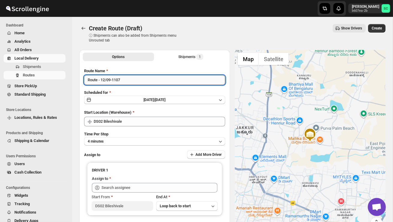
click at [135, 82] on input "Route - 12/09-1107" at bounding box center [154, 80] width 141 height 10
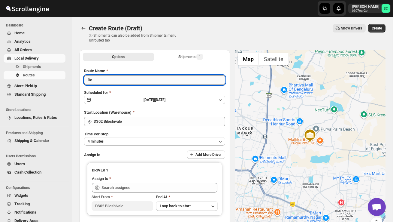
type input "R"
type input "Order no 28492"
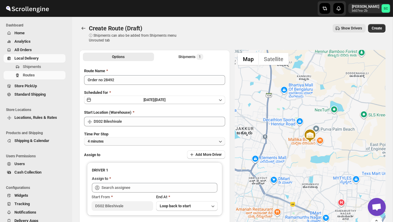
click at [162, 141] on button "4 minutes" at bounding box center [154, 141] width 141 height 8
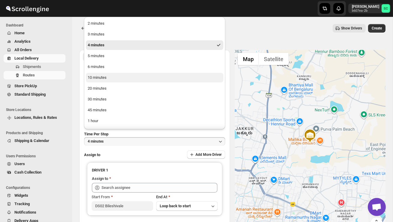
click at [128, 74] on button "10 minutes" at bounding box center [154, 78] width 137 height 10
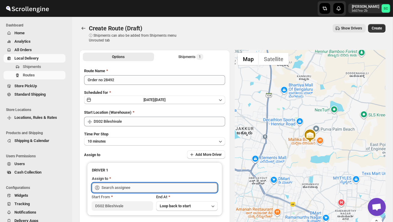
click at [122, 186] on input "text" at bounding box center [159, 188] width 116 height 10
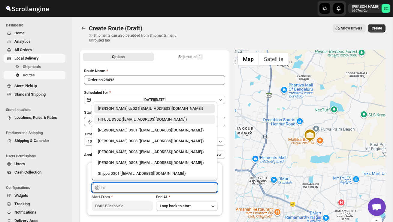
click at [141, 119] on div "HIFUJL DS02 ([EMAIL_ADDRESS][DOMAIN_NAME])" at bounding box center [154, 119] width 113 height 6
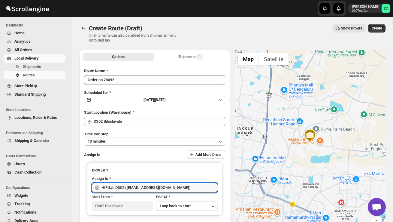
type input "HIFUJL DS02 ([EMAIL_ADDRESS][DOMAIN_NAME])"
click at [379, 23] on div "Create Route (Draft). This page is ready Create Route (Draft) ⓘ Shipments can a…" at bounding box center [232, 33] width 306 height 33
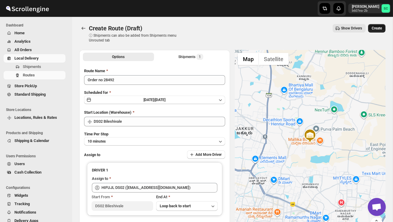
click at [377, 30] on span "Create" at bounding box center [377, 28] width 10 height 5
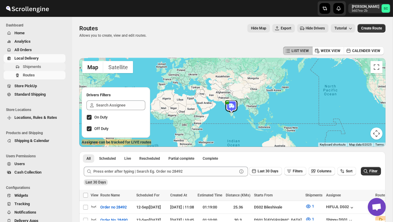
click at [48, 69] on span "Shipments" at bounding box center [43, 67] width 41 height 6
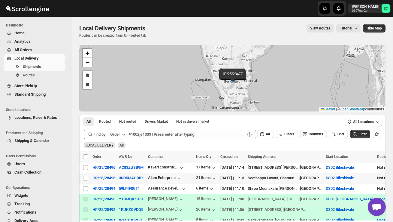
click at [82, 176] on td "Select shipment" at bounding box center [84, 178] width 11 height 11
checkbox input "true"
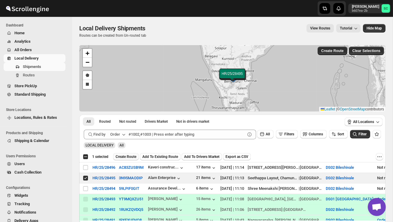
click at [130, 156] on span "Create Route" at bounding box center [126, 156] width 21 height 5
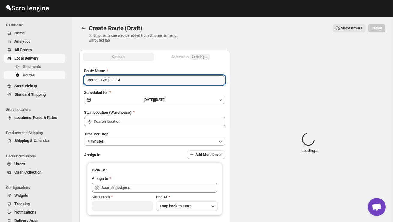
click at [130, 80] on input "Route - 12/09-1114" at bounding box center [154, 80] width 141 height 10
type input "DS02 Bileshivale"
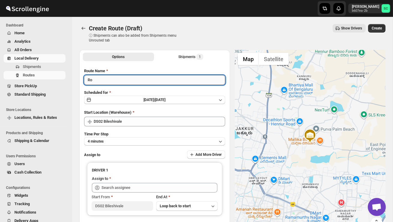
type input "R"
type input "Order no 28495"
click at [144, 140] on button "4 minutes" at bounding box center [154, 141] width 141 height 8
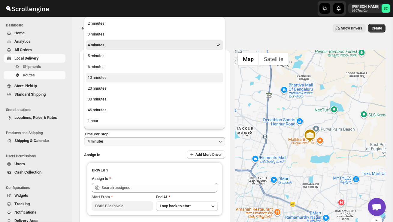
click at [110, 74] on button "10 minutes" at bounding box center [154, 78] width 137 height 10
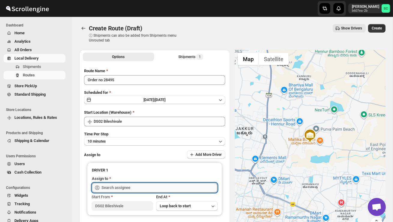
click at [112, 183] on input "text" at bounding box center [159, 188] width 116 height 10
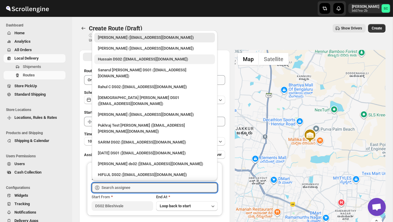
click at [112, 62] on div "Hussain DS02 ([EMAIL_ADDRESS][DOMAIN_NAME])" at bounding box center [154, 59] width 121 height 10
type input "Hussain DS02 ([EMAIL_ADDRESS][DOMAIN_NAME])"
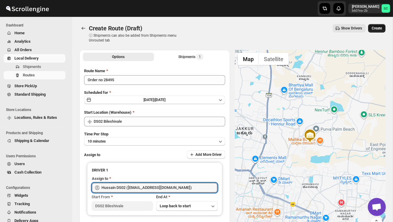
click at [372, 27] on span "Create" at bounding box center [377, 28] width 10 height 5
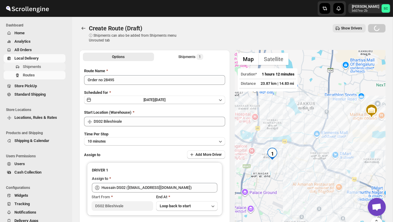
click at [30, 65] on span "Shipments" at bounding box center [32, 66] width 18 height 5
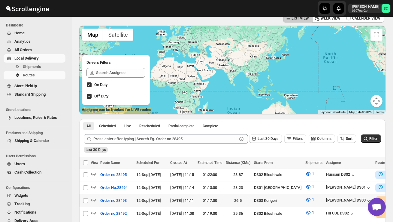
scroll to position [37, 0]
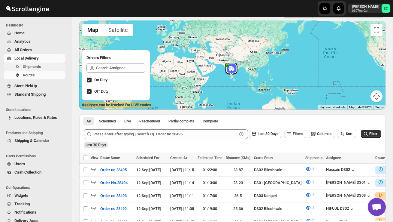
click at [55, 68] on span "Shipments" at bounding box center [43, 67] width 41 height 6
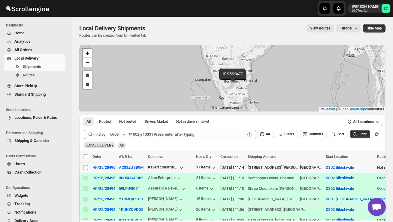
click at [83, 166] on input "Select shipment" at bounding box center [85, 167] width 5 height 5
checkbox input "true"
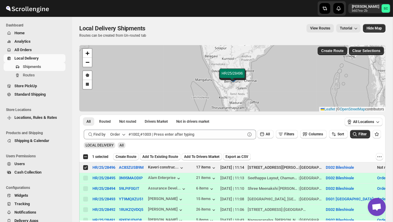
click at [124, 152] on div "Select all 5 shipments 1 selected Create Route Add To Existing Route Add To Dri…" at bounding box center [232, 156] width 306 height 11
click at [124, 156] on span "Create Route" at bounding box center [126, 156] width 21 height 5
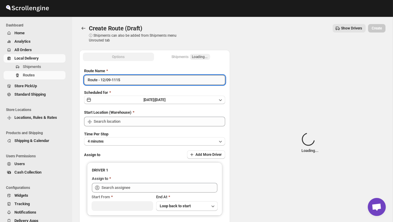
click at [130, 82] on input "Route - 12/09-1115" at bounding box center [154, 80] width 141 height 10
type input "DS02 Bileshivale"
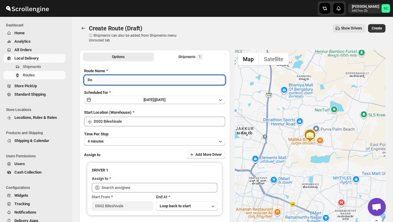
type input "R"
type input "Order no 28496"
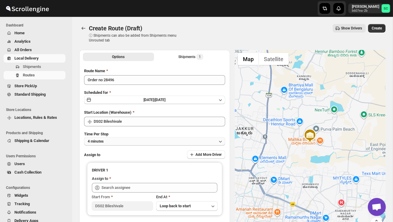
click at [138, 139] on button "4 minutes" at bounding box center [154, 141] width 141 height 8
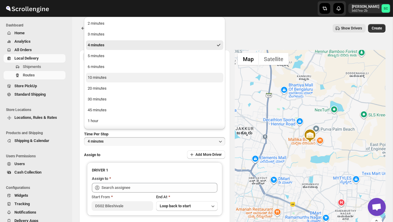
click at [114, 74] on button "10 minutes" at bounding box center [154, 78] width 137 height 10
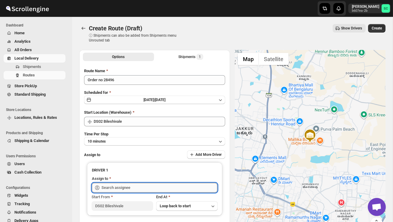
click at [125, 186] on input "text" at bounding box center [159, 188] width 116 height 10
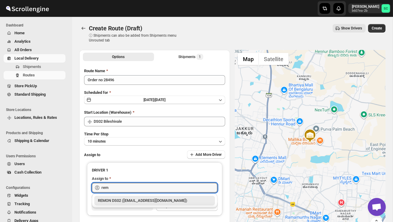
click at [138, 198] on div "REMON DS02 ([EMAIL_ADDRESS][DOMAIN_NAME])" at bounding box center [154, 200] width 113 height 6
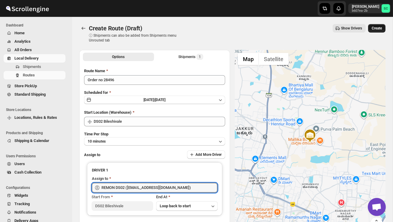
type input "REMON DS02 ([EMAIL_ADDRESS][DOMAIN_NAME])"
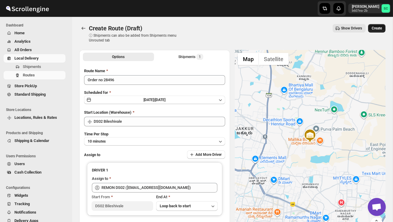
click at [374, 31] on button "Create" at bounding box center [376, 28] width 17 height 8
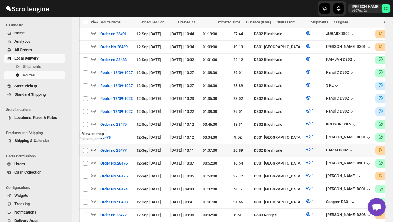
click at [93, 146] on icon "button" at bounding box center [94, 149] width 6 height 6
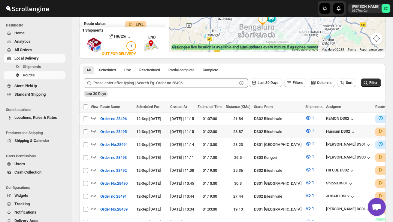
scroll to position [95, 0]
click at [96, 131] on icon "button" at bounding box center [93, 130] width 5 height 2
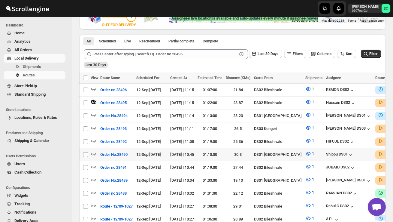
scroll to position [125, 0]
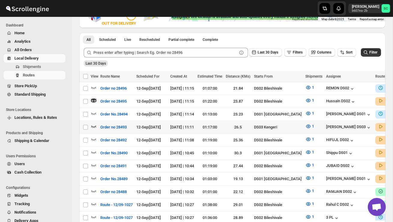
click at [96, 124] on icon "button" at bounding box center [94, 126] width 6 height 6
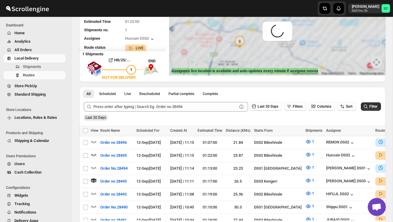
scroll to position [0, 0]
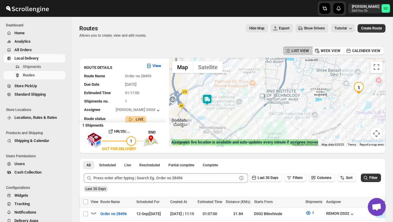
drag, startPoint x: 215, startPoint y: 87, endPoint x: 220, endPoint y: 106, distance: 19.5
click at [220, 107] on div at bounding box center [277, 102] width 216 height 89
click at [211, 95] on img at bounding box center [207, 98] width 12 height 12
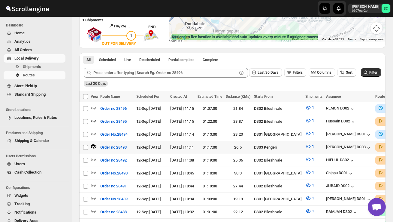
scroll to position [106, 0]
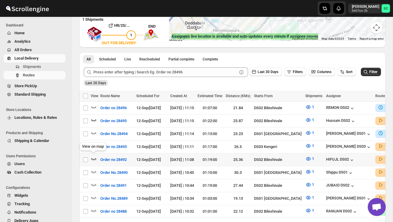
click at [93, 156] on icon "button" at bounding box center [94, 158] width 6 height 6
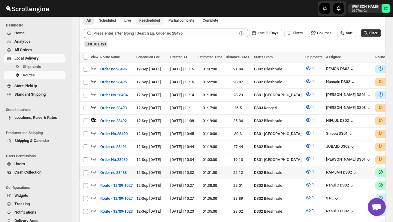
scroll to position [146, 0]
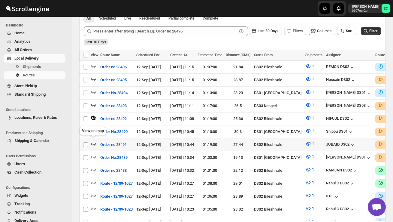
click at [95, 140] on icon "button" at bounding box center [94, 143] width 6 height 6
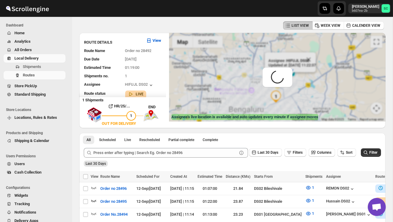
scroll to position [0, 0]
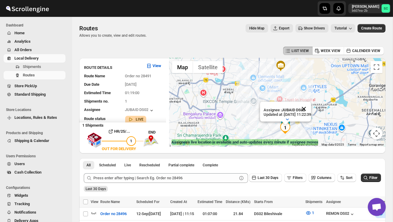
click at [311, 108] on button "Close" at bounding box center [304, 108] width 14 height 14
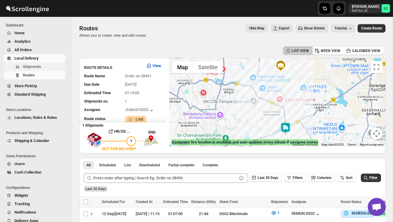
click at [35, 63] on button "Shipments" at bounding box center [35, 66] width 62 height 8
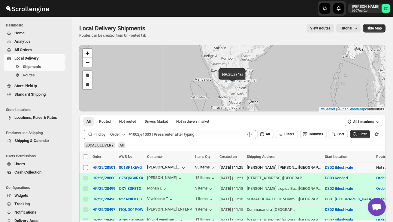
click at [86, 169] on input "Select shipment" at bounding box center [85, 167] width 5 height 5
checkbox input "true"
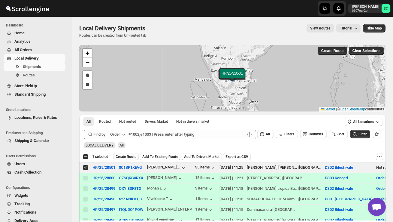
click at [122, 156] on span "Create Route" at bounding box center [126, 156] width 21 height 5
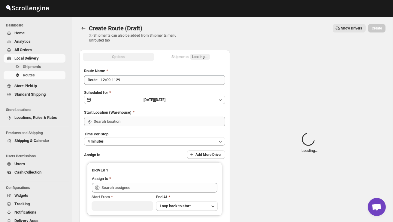
type input "DS02 Bileshivale"
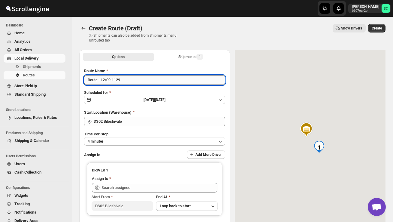
click at [128, 80] on input "Route - 12/09-1129" at bounding box center [154, 80] width 141 height 10
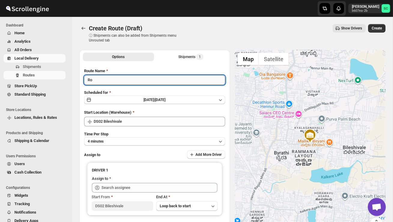
type input "R"
type input "Order no 28501"
click at [127, 143] on button "4 minutes" at bounding box center [154, 141] width 141 height 8
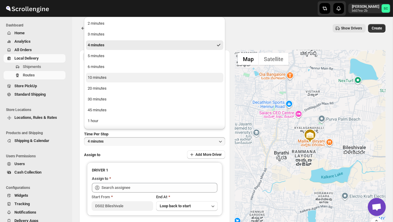
click at [110, 77] on button "10 minutes" at bounding box center [154, 78] width 137 height 10
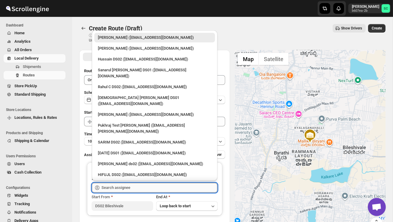
click at [107, 188] on input "text" at bounding box center [159, 188] width 116 height 10
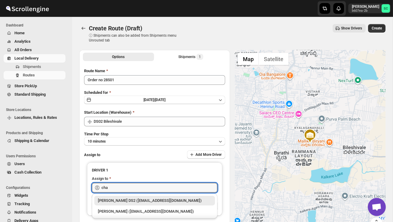
click at [121, 199] on div "[PERSON_NAME] DS2 ([EMAIL_ADDRESS][DOMAIN_NAME])" at bounding box center [154, 200] width 113 height 6
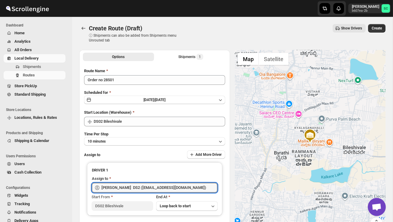
type input "[PERSON_NAME] DS2 ([EMAIL_ADDRESS][DOMAIN_NAME])"
click at [377, 29] on span "Create" at bounding box center [377, 28] width 10 height 5
